Goal: Information Seeking & Learning: Understand process/instructions

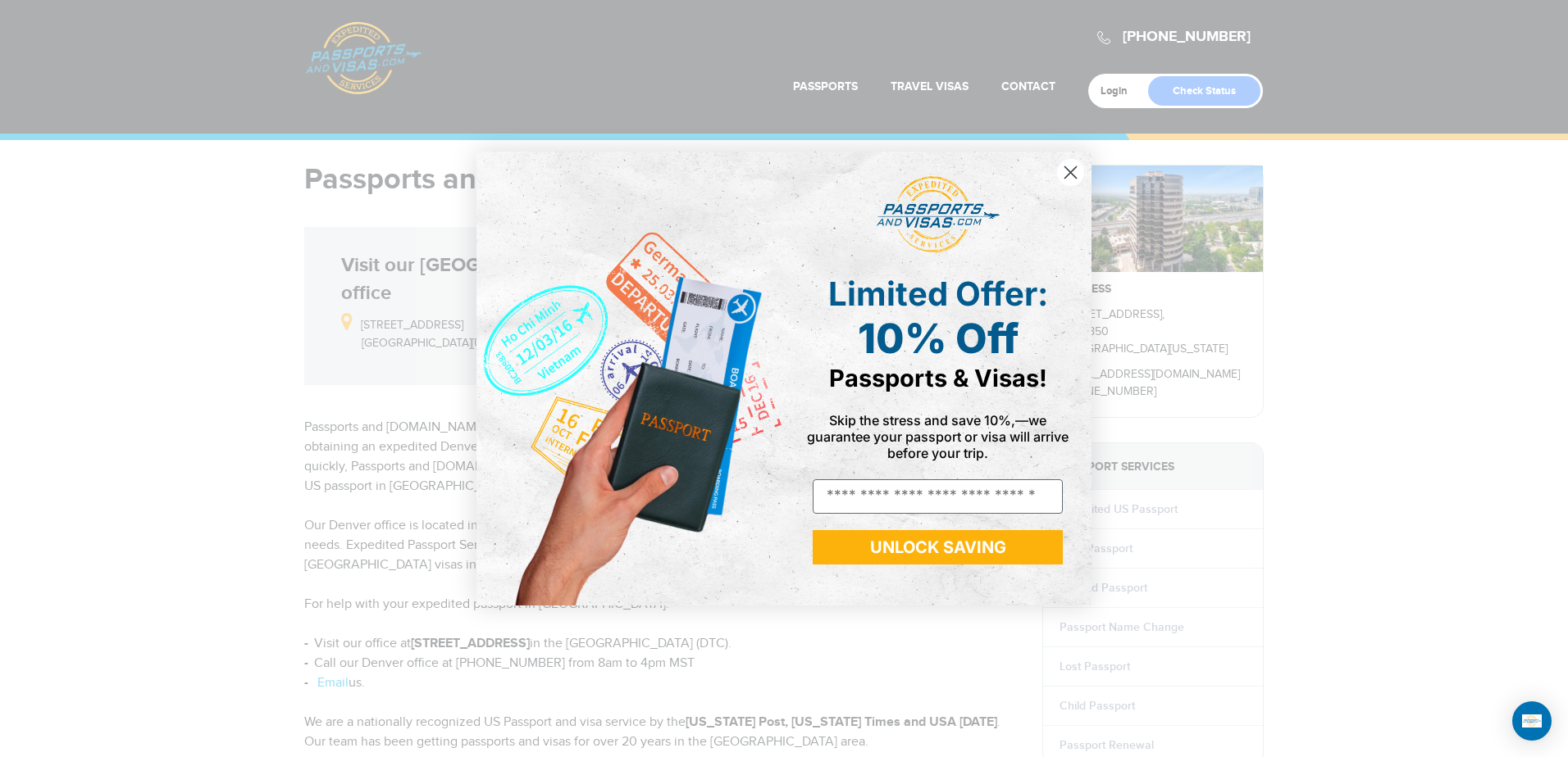
click at [1073, 167] on circle "Close dialog" at bounding box center [1070, 173] width 27 height 27
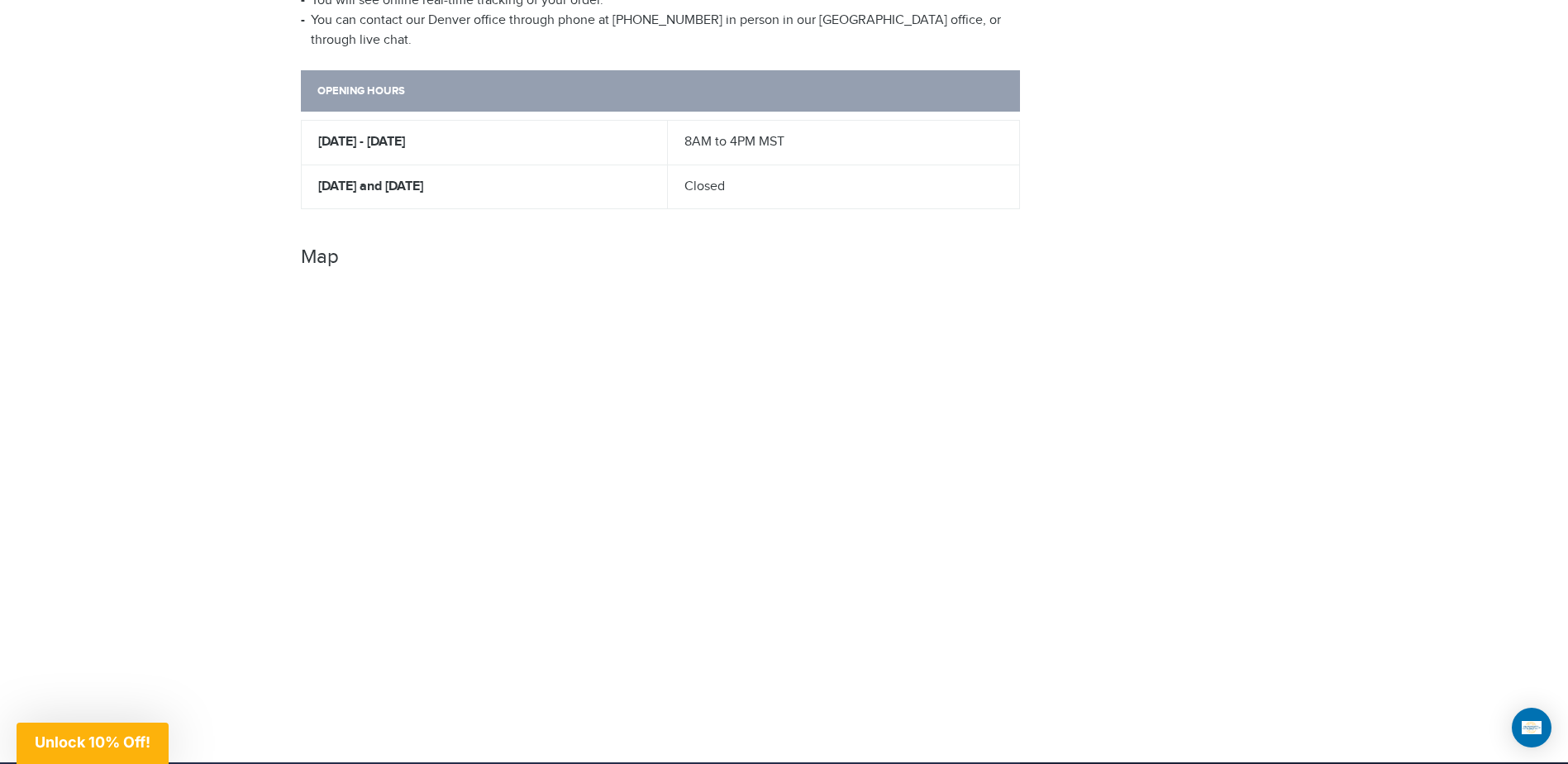
scroll to position [1241, 0]
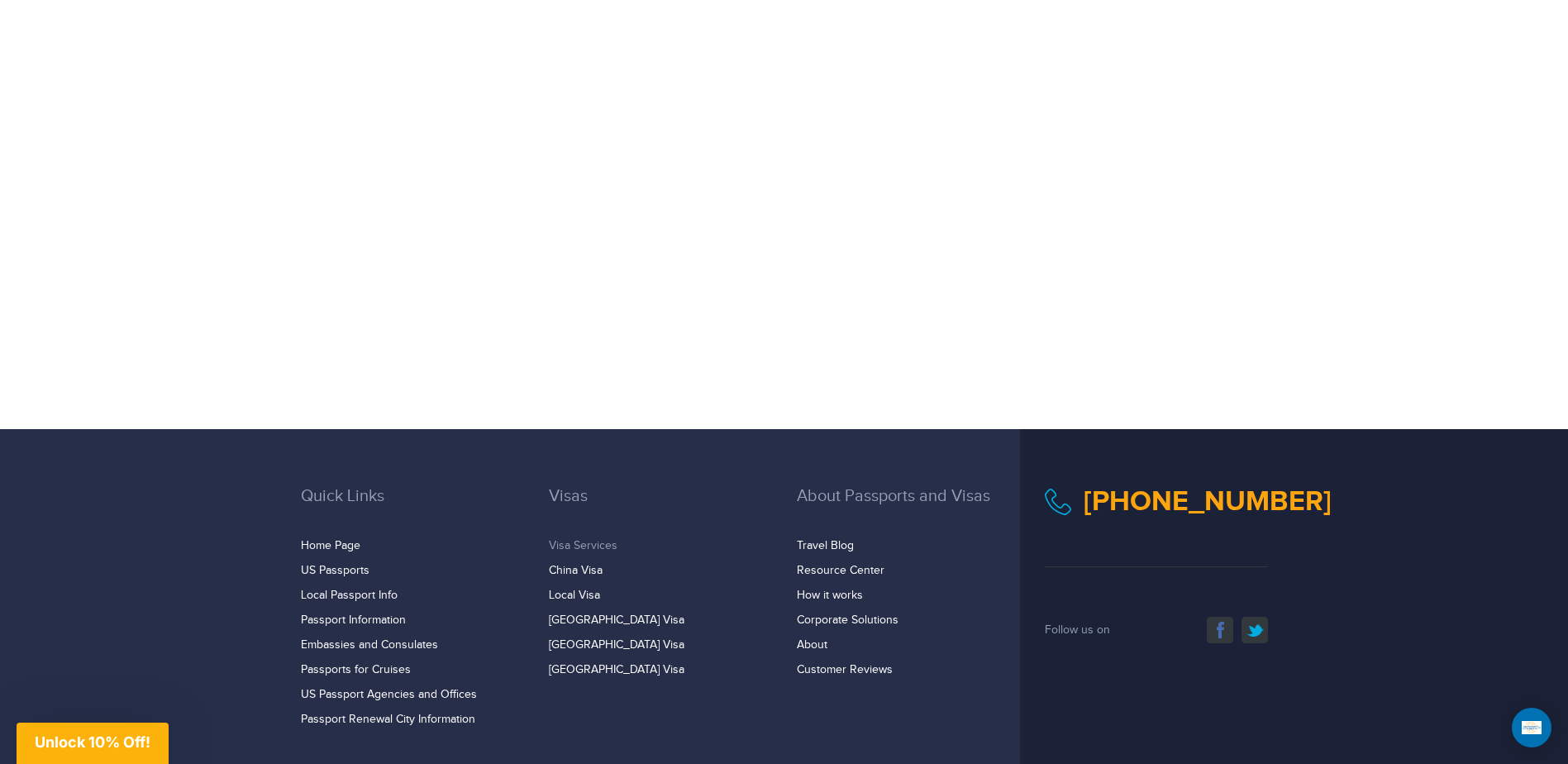
click at [589, 539] on link "Visa Services" at bounding box center [582, 545] width 68 height 14
